Goal: Information Seeking & Learning: Learn about a topic

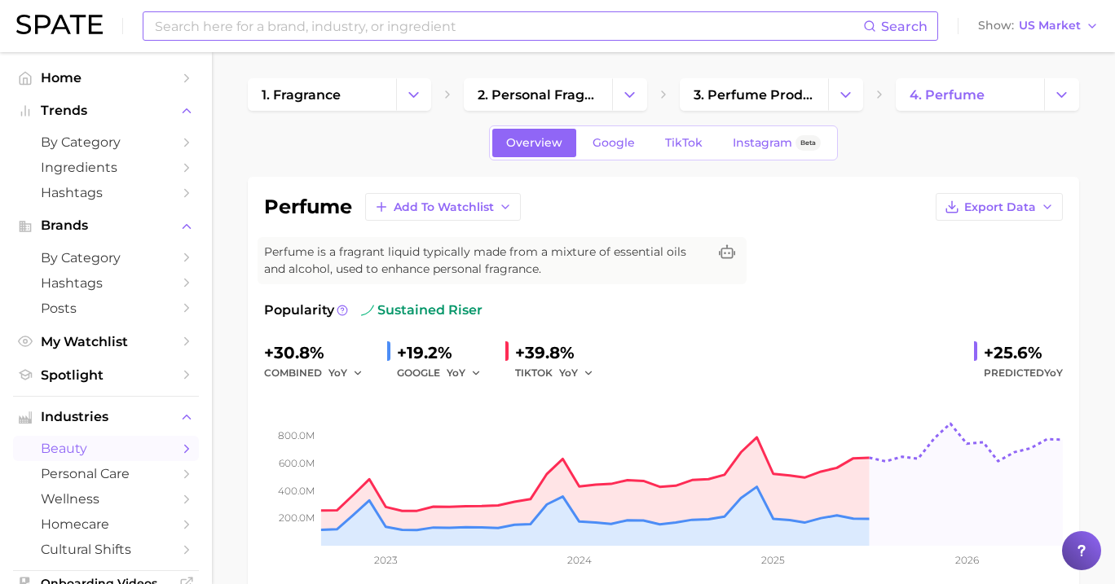
click at [528, 25] on input at bounding box center [508, 26] width 710 height 28
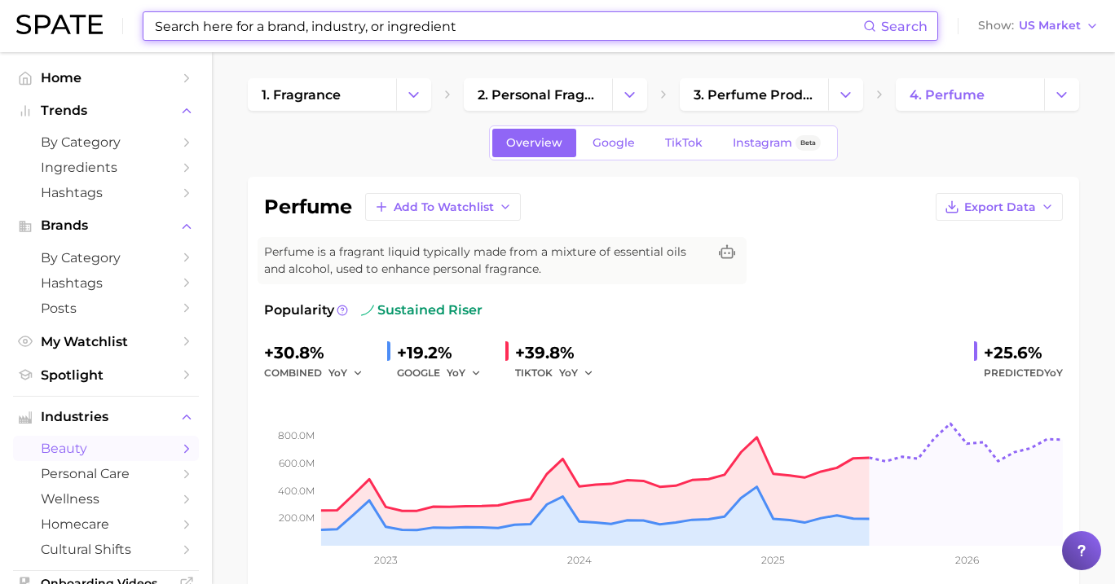
type input "h"
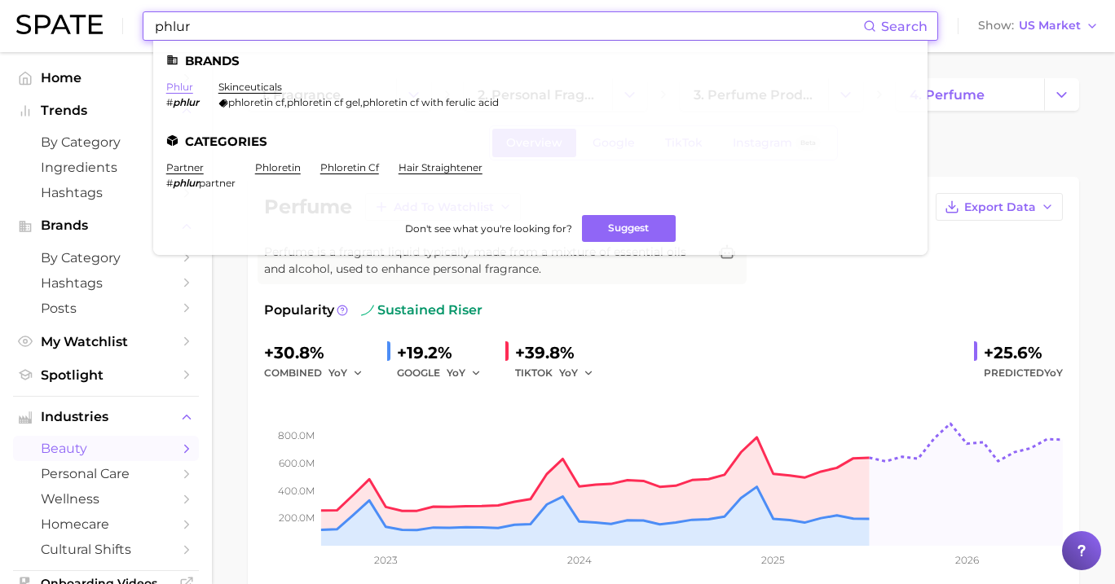
type input "phlur"
click at [170, 90] on link "phlur" at bounding box center [179, 87] width 27 height 12
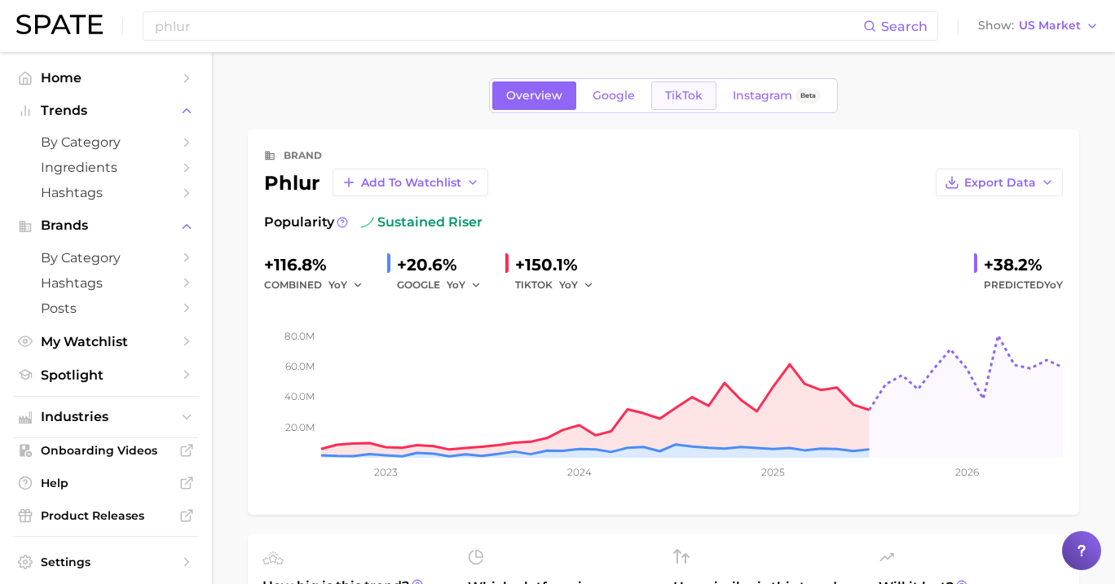
click at [658, 93] on link "TikTok" at bounding box center [683, 96] width 65 height 29
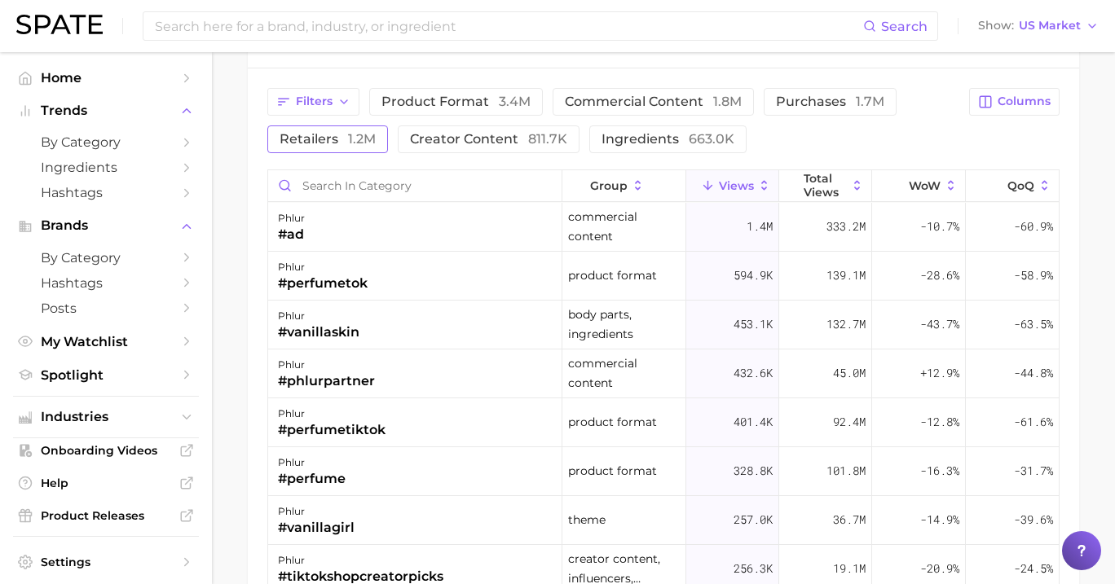
scroll to position [1263, 0]
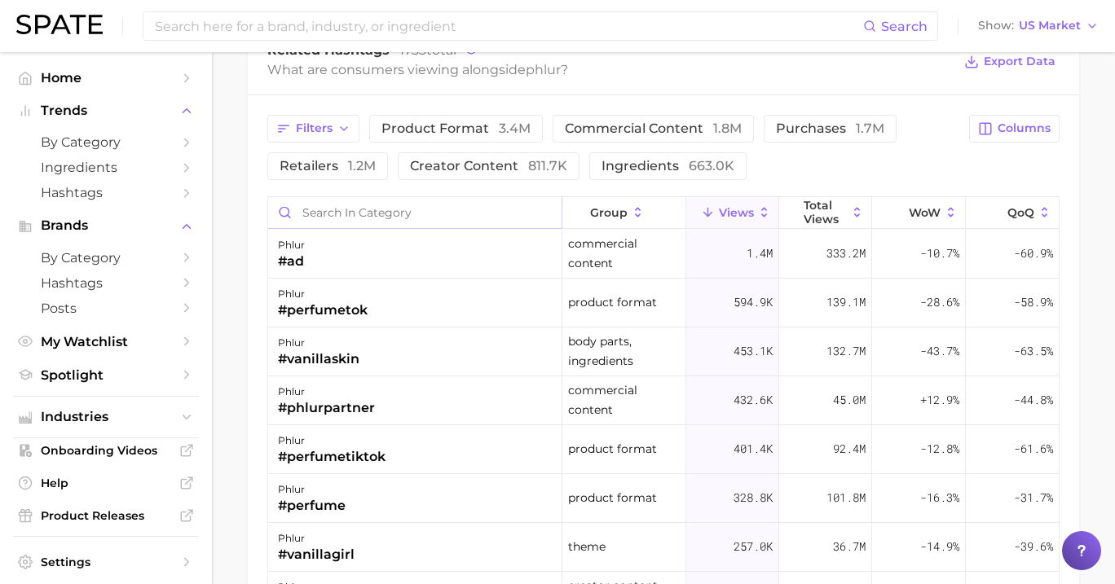
click at [391, 200] on input "Search in category" at bounding box center [414, 212] width 293 height 31
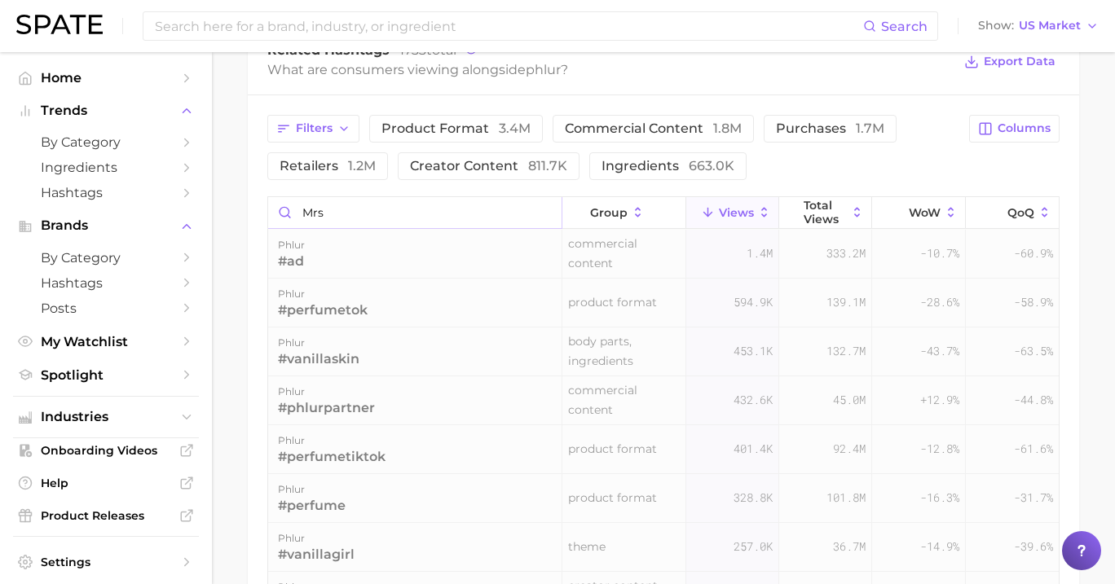
scroll to position [1227, 0]
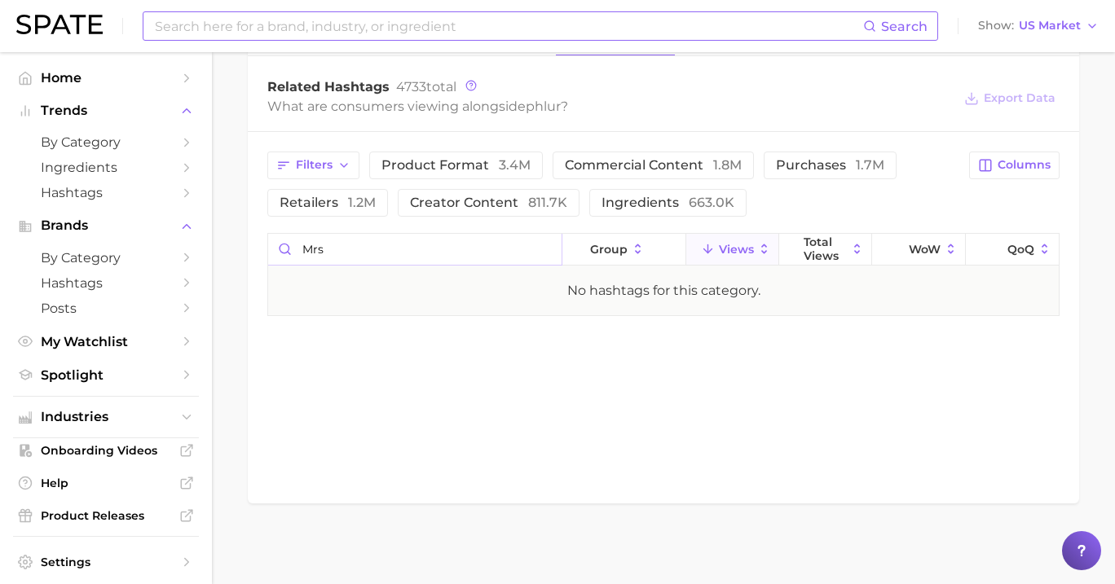
type input "mrs"
click at [395, 13] on input at bounding box center [508, 26] width 710 height 28
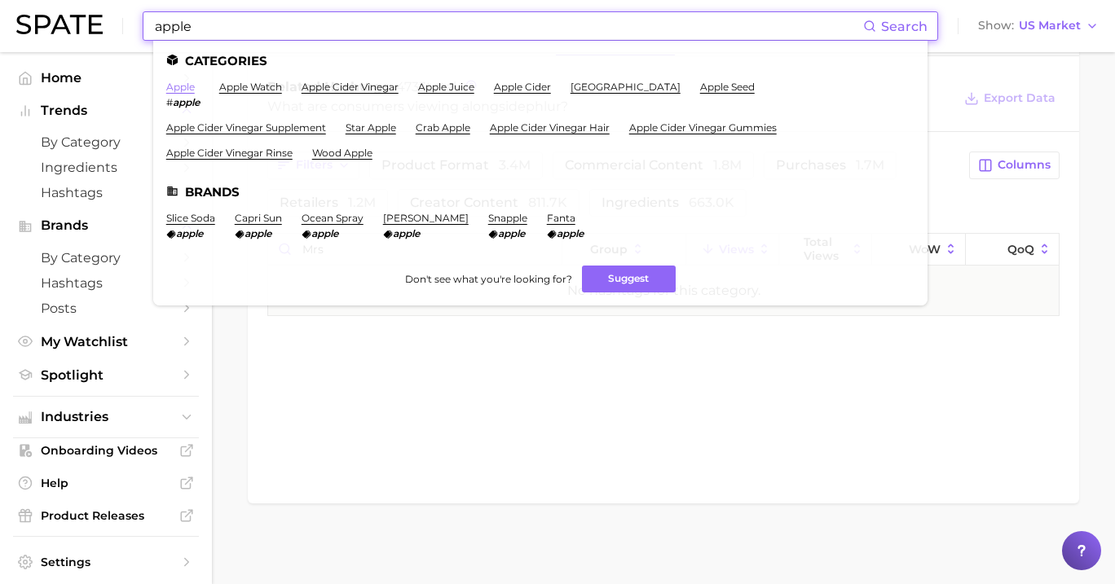
type input "apple"
click at [185, 93] on link "apple" at bounding box center [180, 87] width 29 height 12
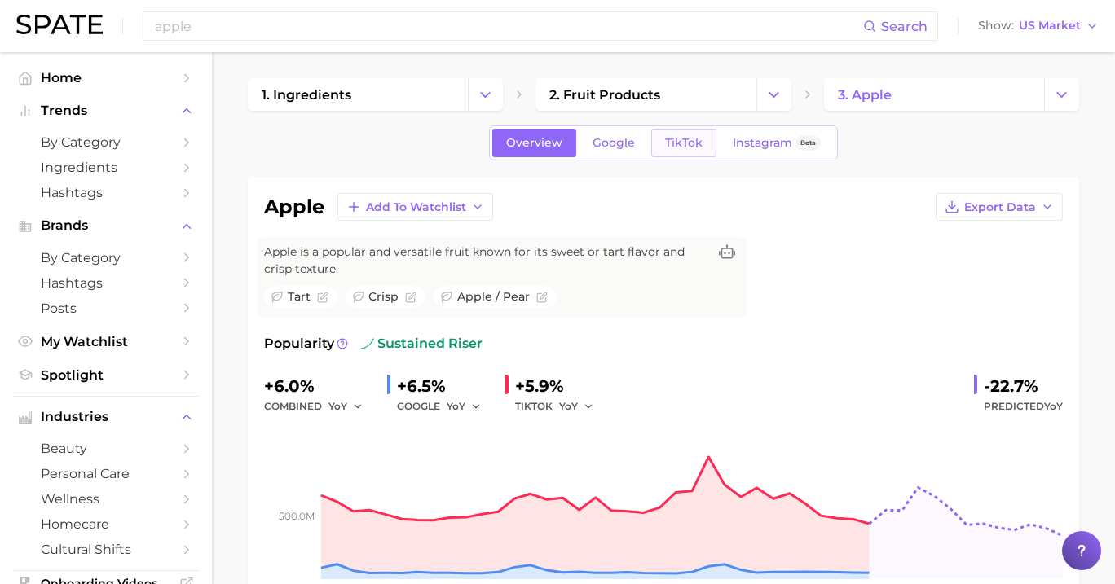
click at [684, 152] on link "TikTok" at bounding box center [683, 143] width 65 height 29
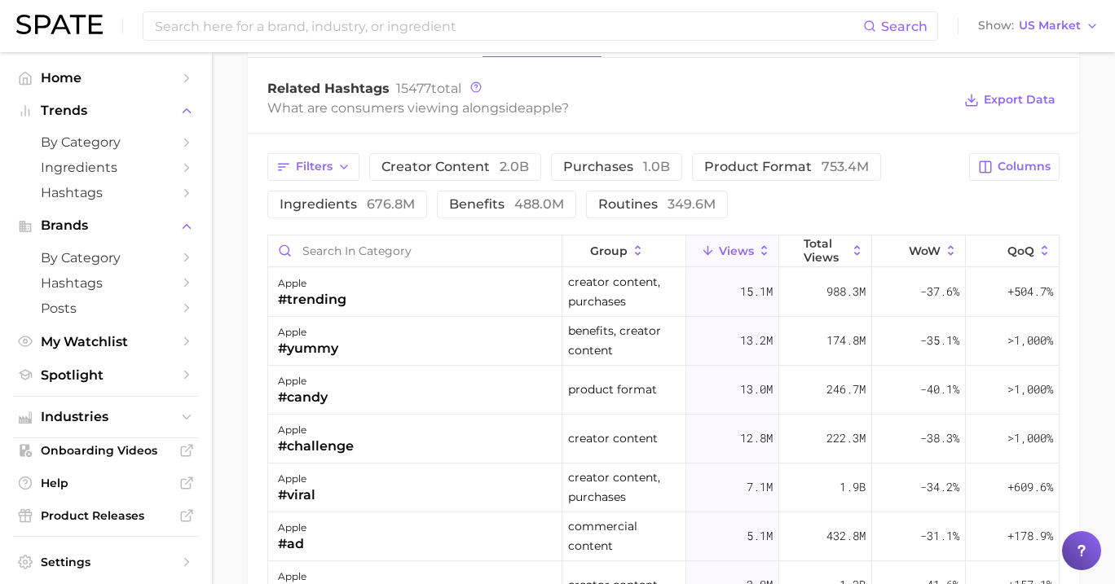
scroll to position [1312, 0]
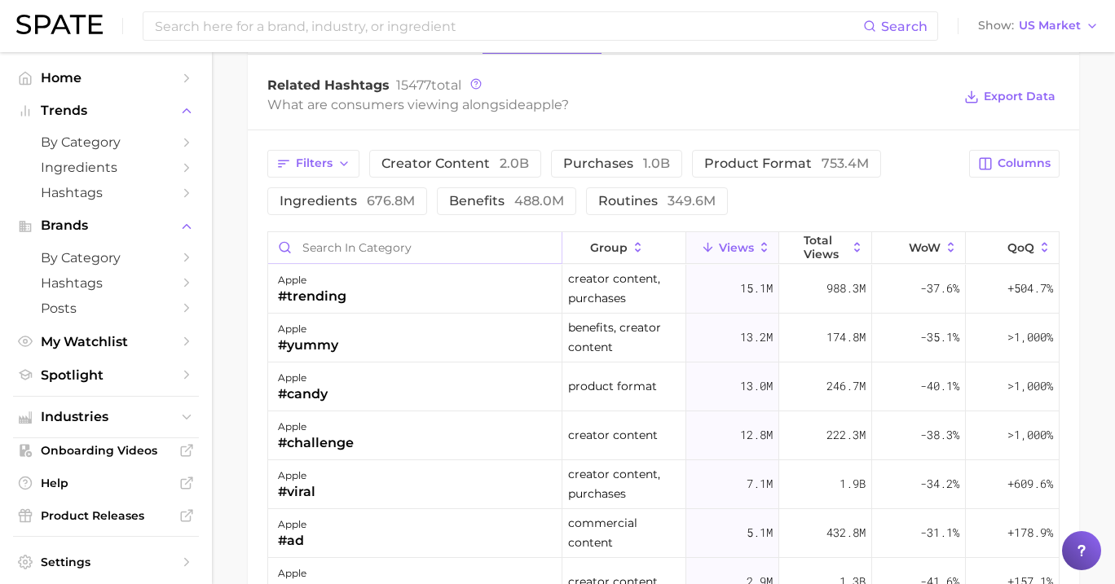
click at [467, 249] on input "Search in category" at bounding box center [414, 247] width 293 height 31
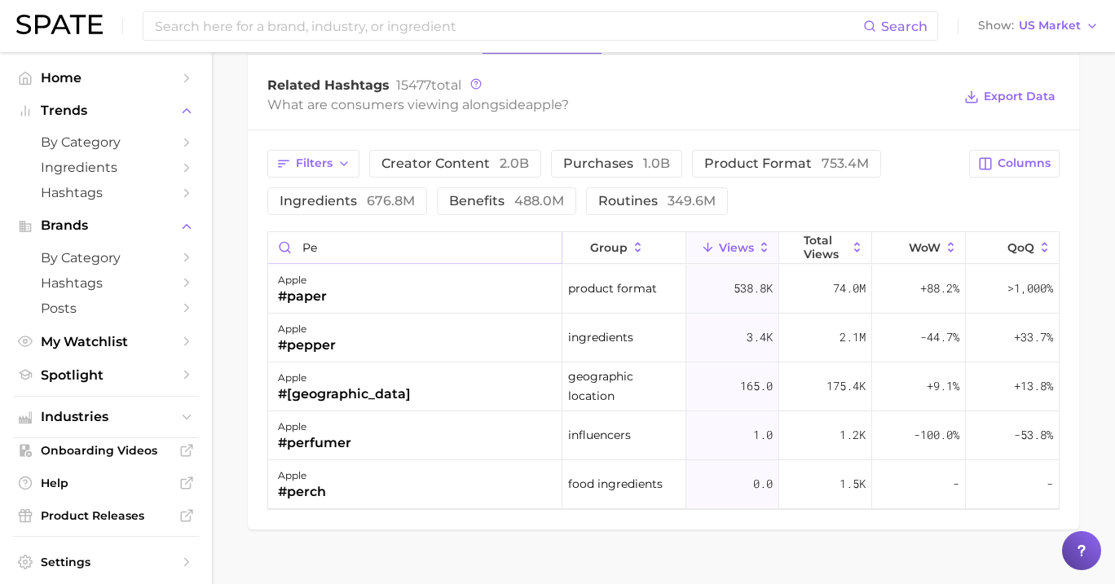
type input "p"
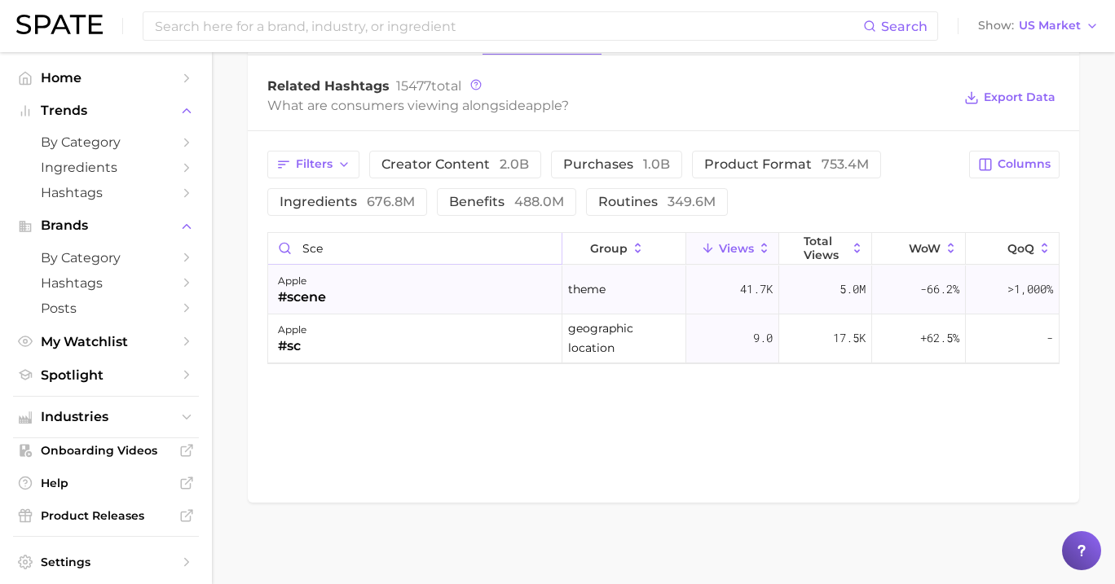
scroll to position [1311, 0]
type input "s"
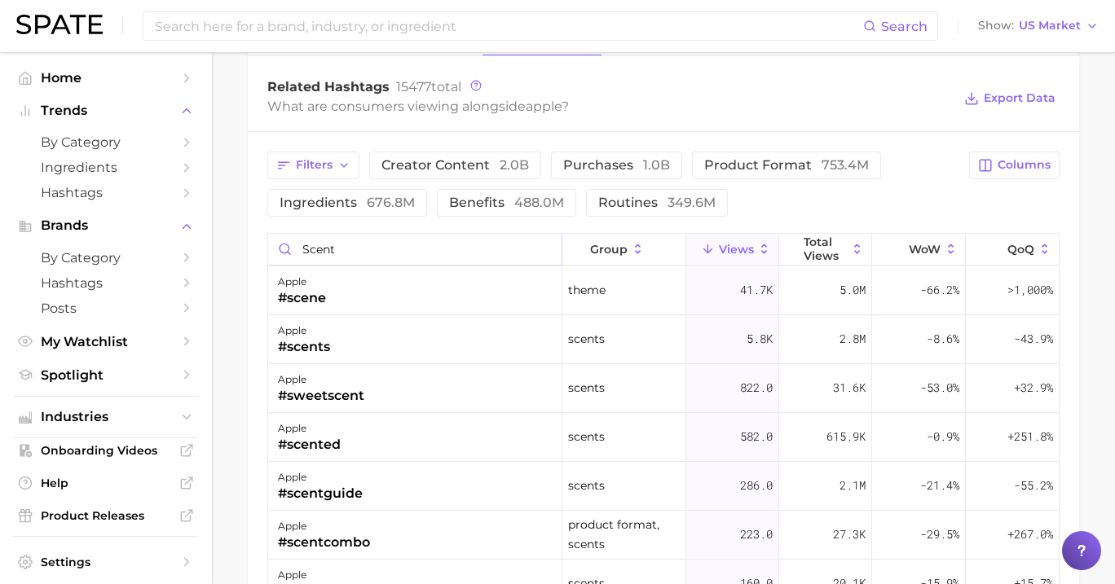
type input "scent"
click at [568, 17] on input at bounding box center [508, 26] width 710 height 28
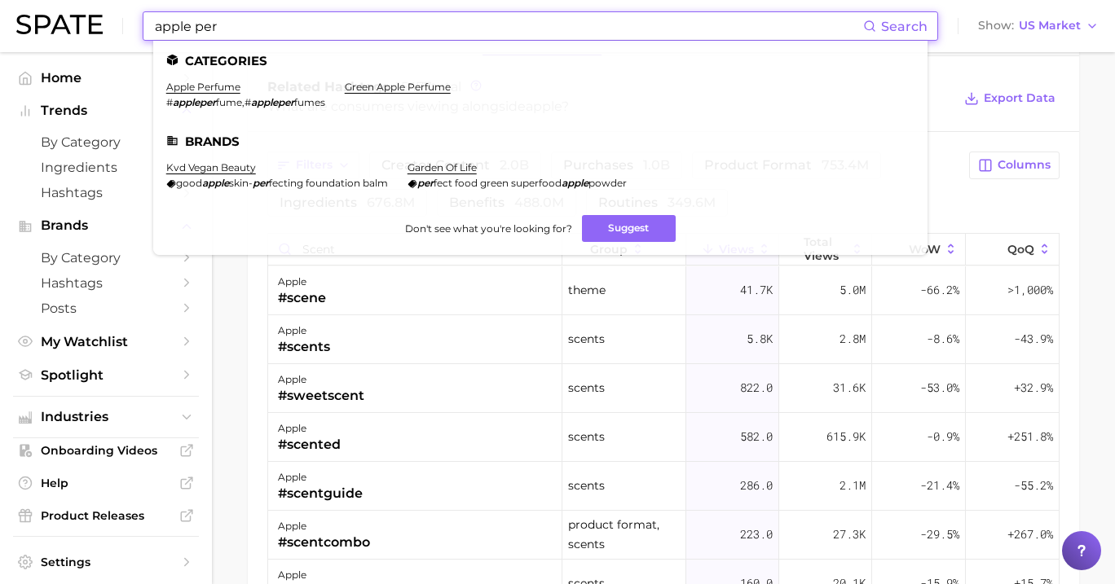
type input "apple per"
click at [211, 81] on ul "Categories apple perfume # appleper fume , # appleper fumes green apple perfume…" at bounding box center [540, 148] width 774 height 214
click at [218, 89] on link "apple perfume" at bounding box center [203, 87] width 74 height 12
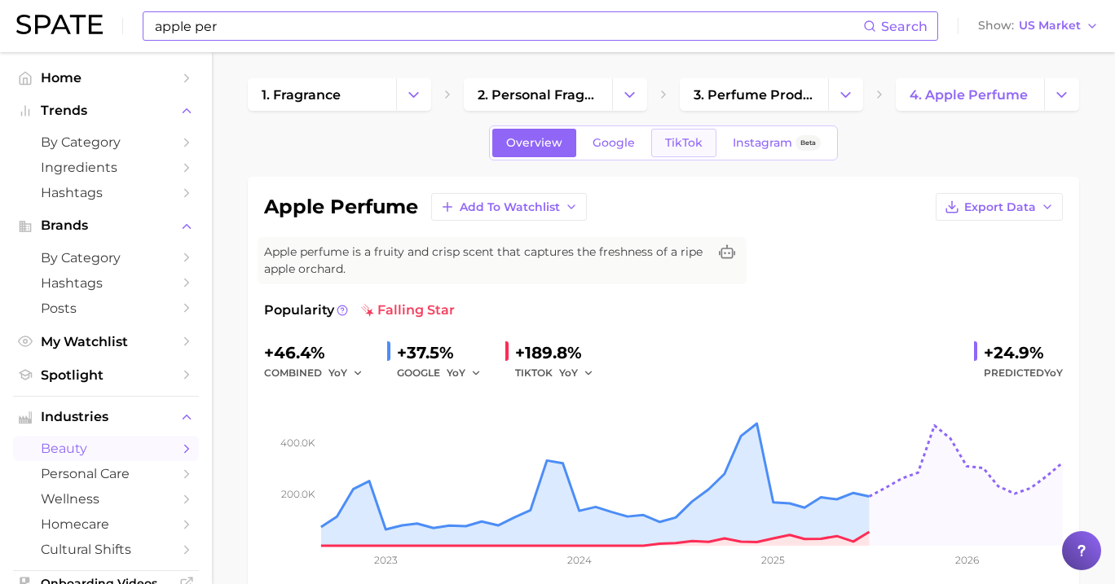
click at [690, 140] on span "TikTok" at bounding box center [683, 143] width 37 height 14
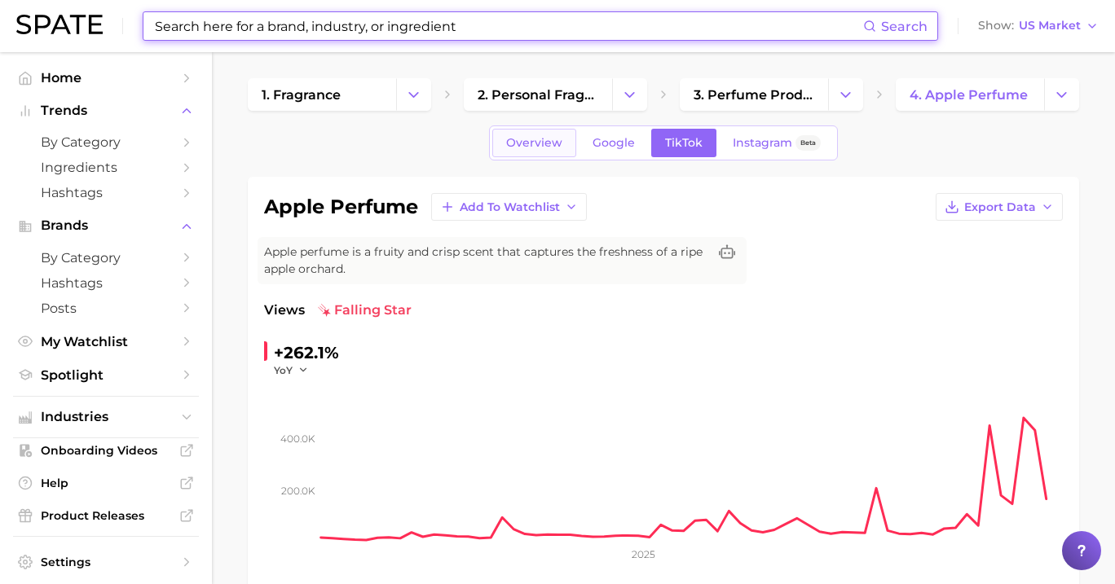
click at [545, 152] on link "Overview" at bounding box center [534, 143] width 84 height 29
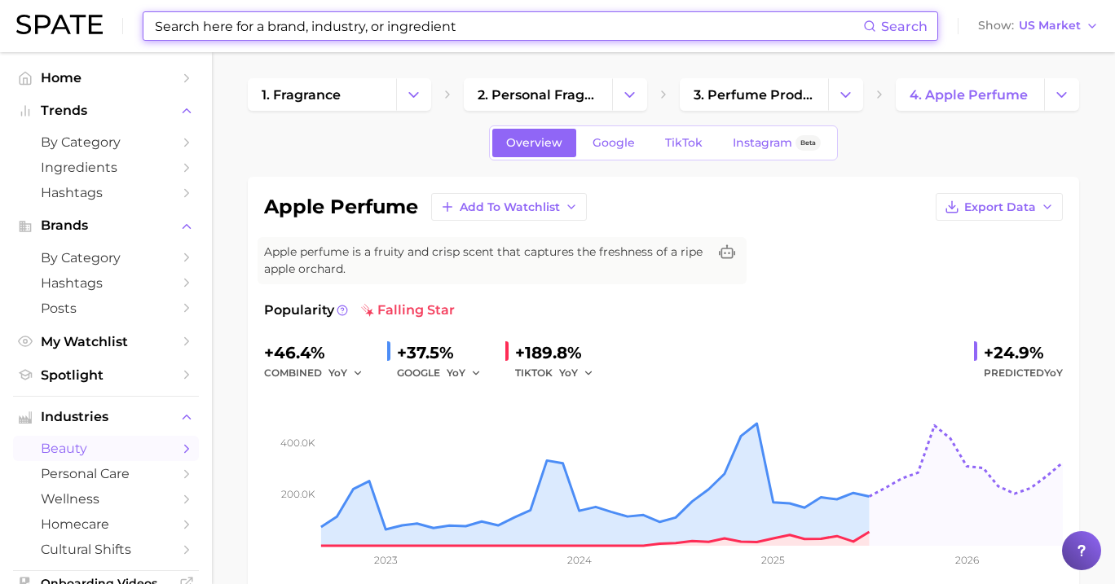
click at [551, 24] on input at bounding box center [508, 26] width 710 height 28
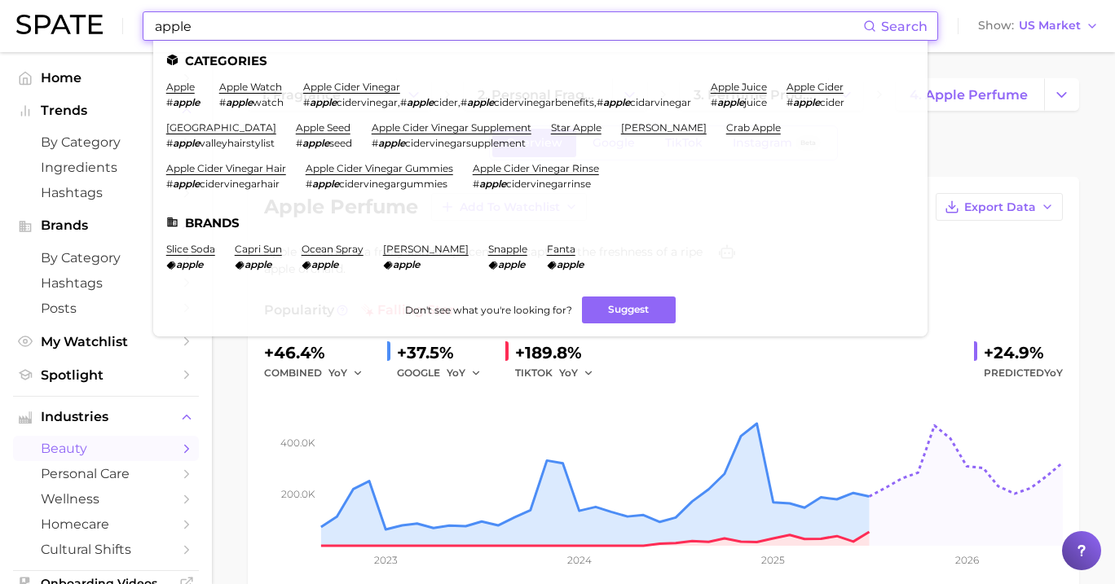
type input "apple"
